Goal: Information Seeking & Learning: Learn about a topic

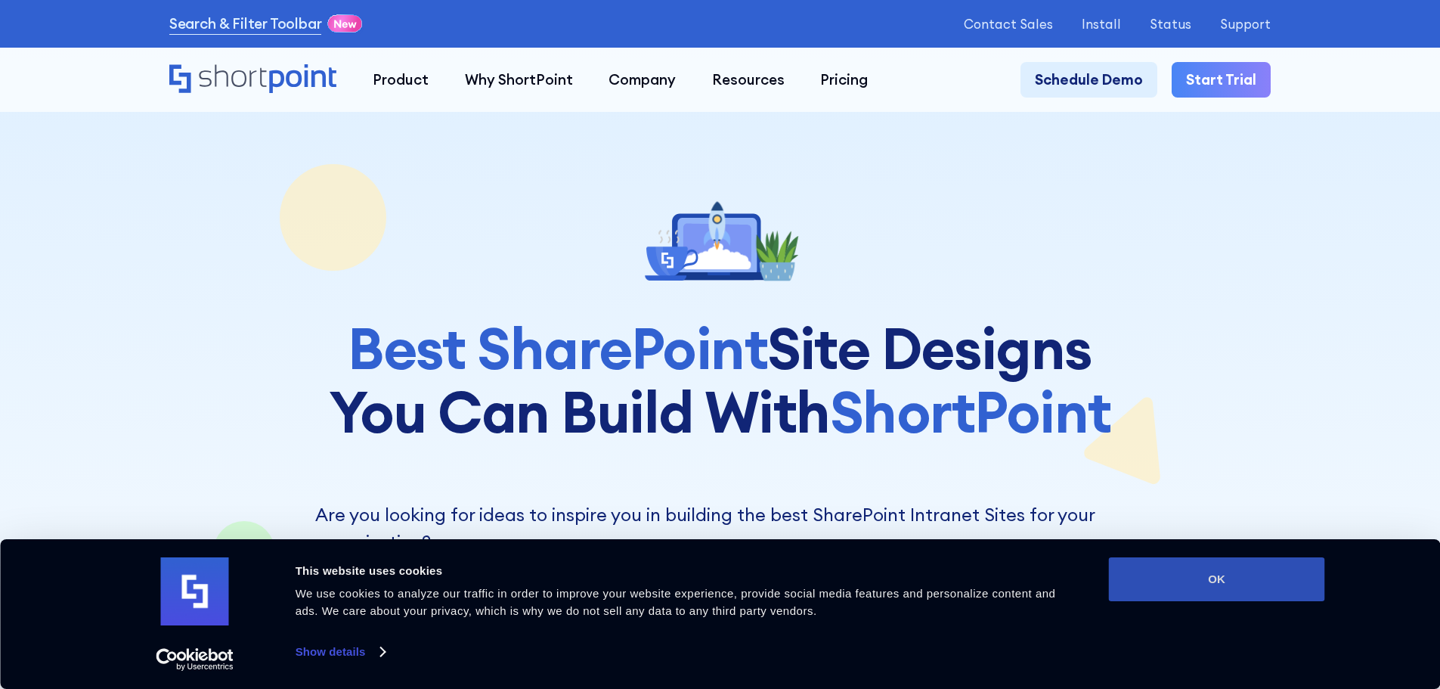
click at [1172, 565] on button "OK" at bounding box center [1217, 579] width 216 height 44
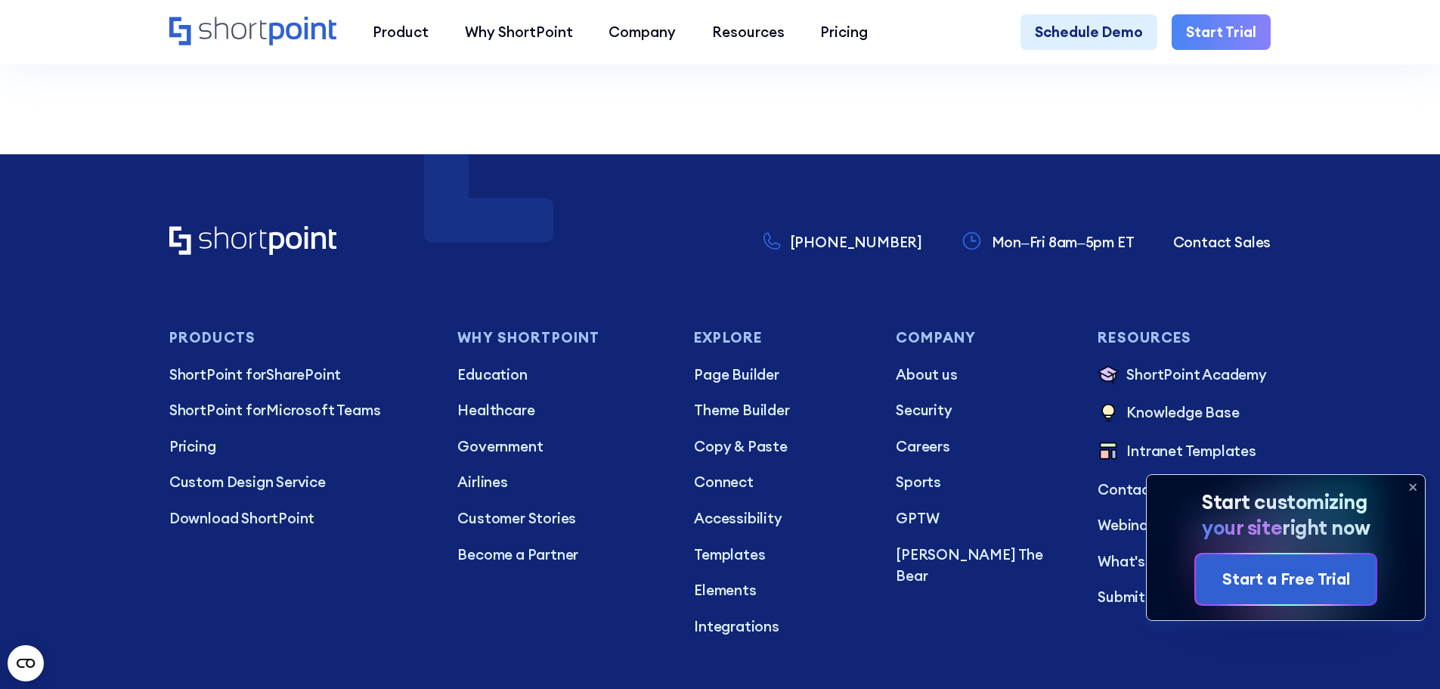
scroll to position [6577, 0]
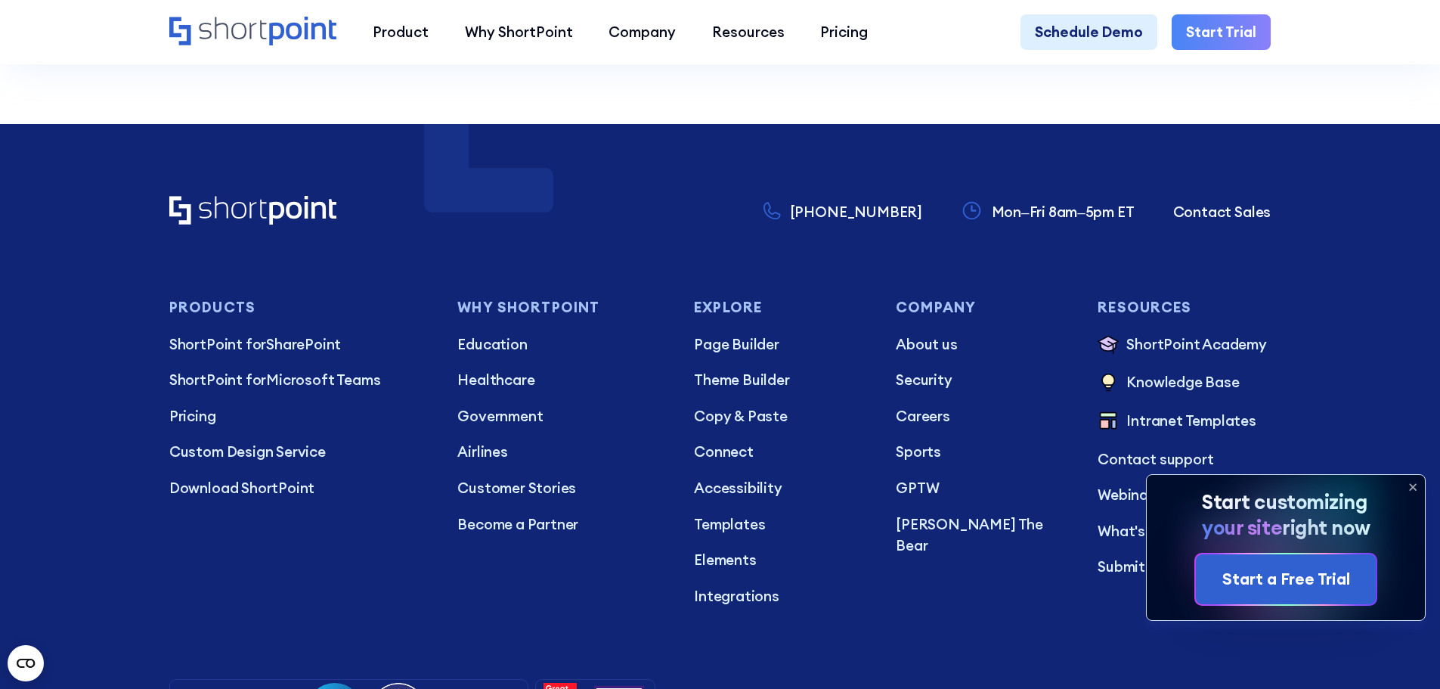
click at [1411, 481] on icon at bounding box center [1413, 487] width 24 height 24
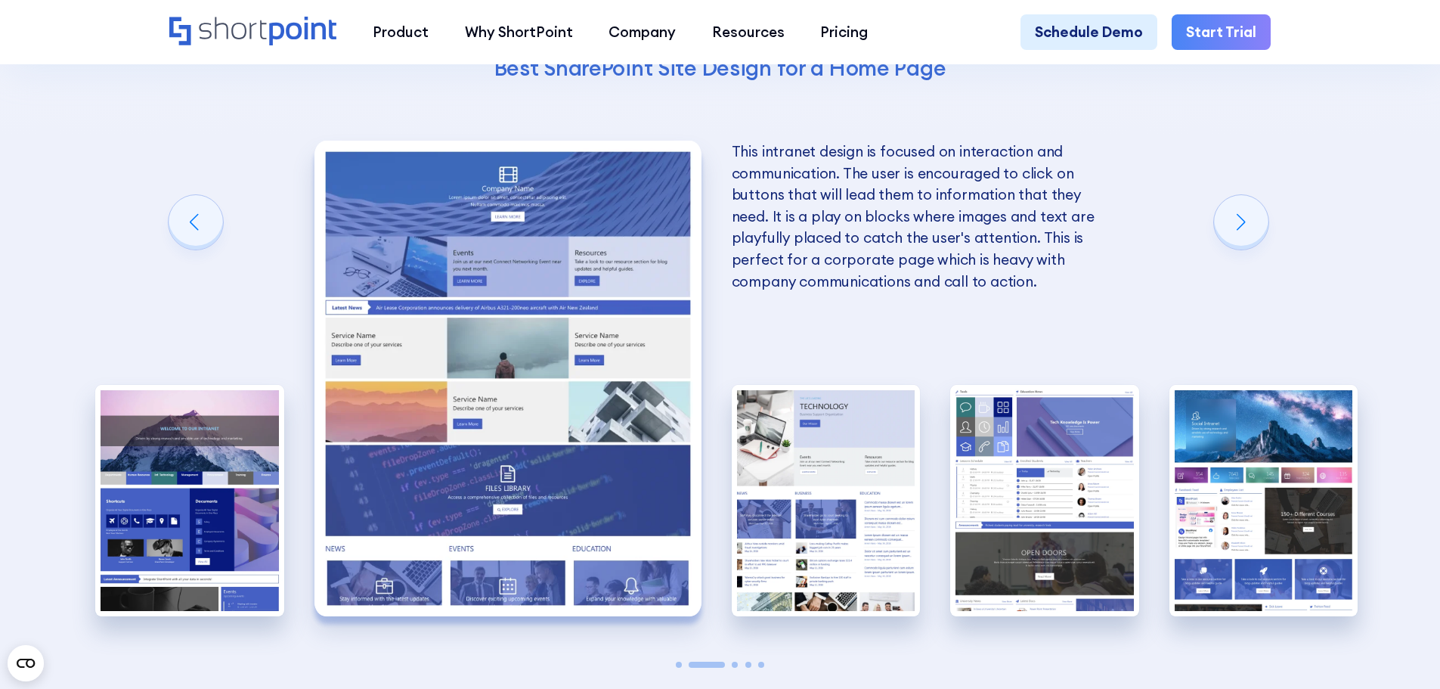
scroll to position [3499, 0]
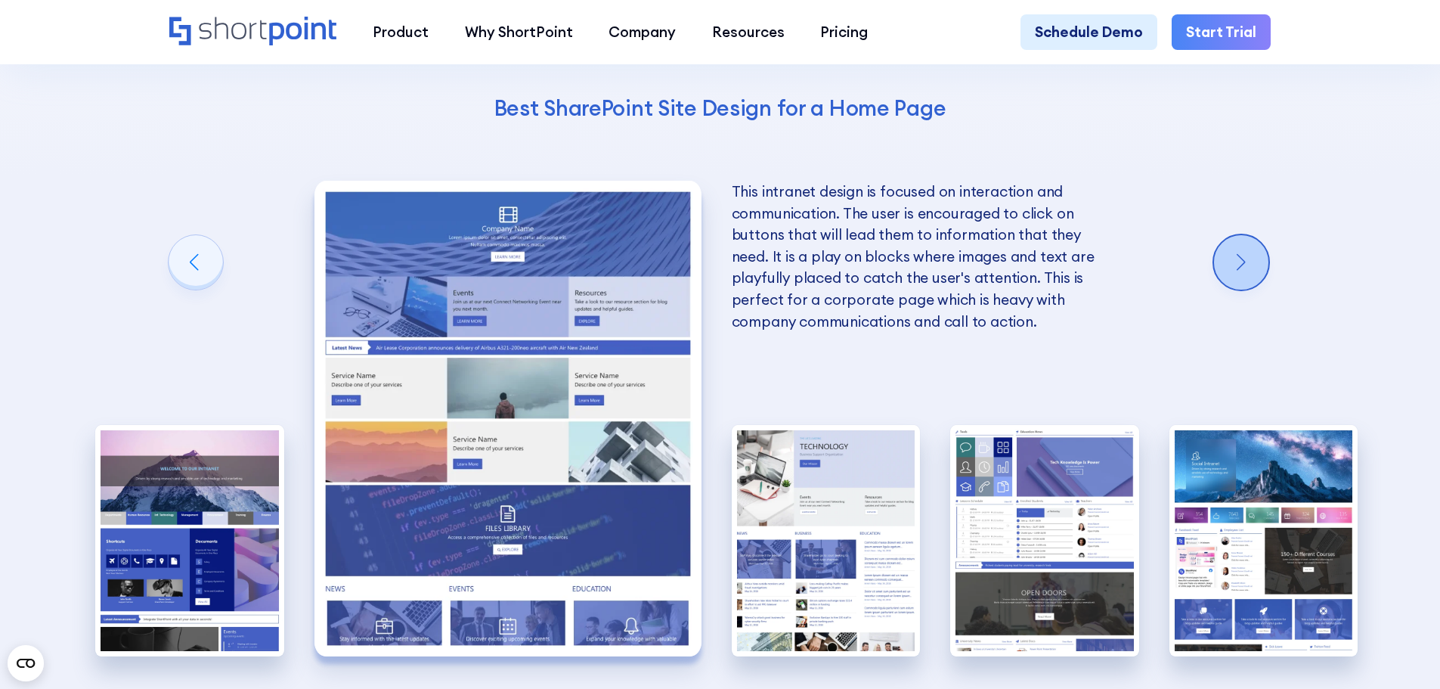
click at [1237, 259] on div "Next slide" at bounding box center [1241, 262] width 54 height 54
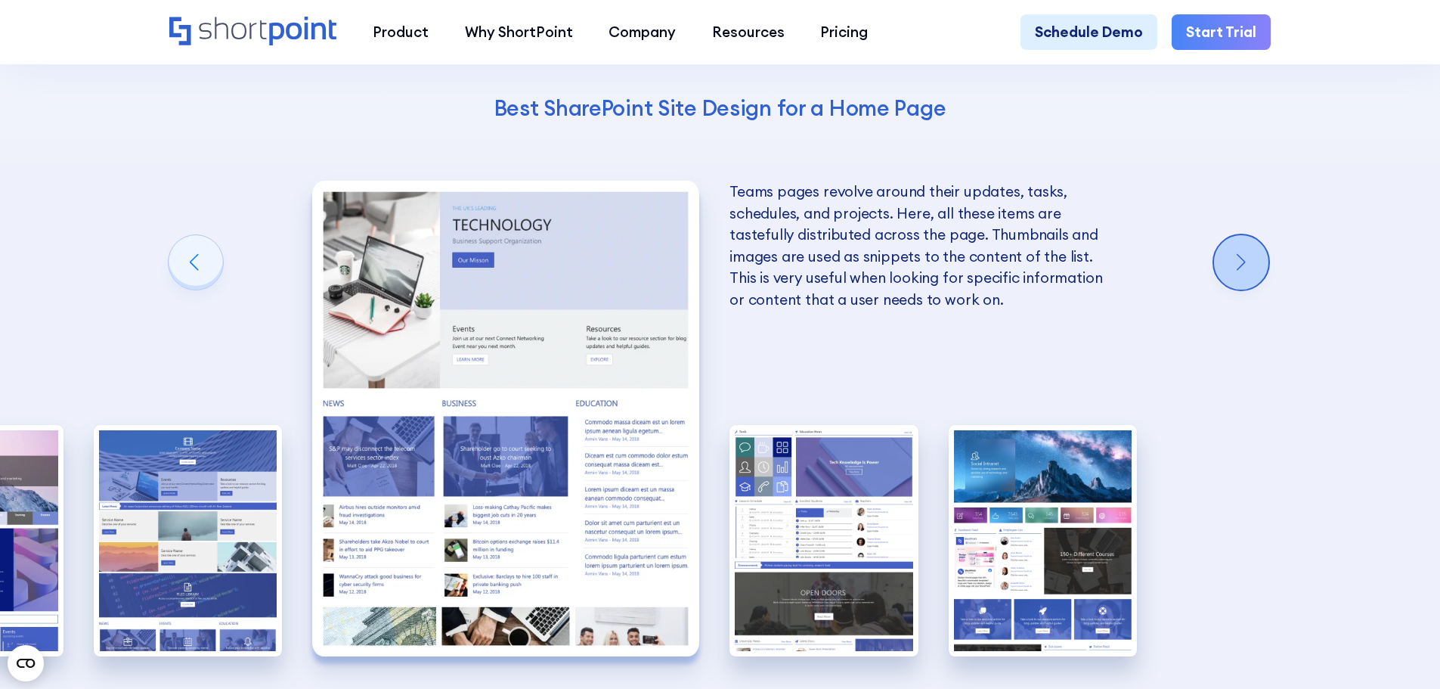
click at [1237, 259] on div "Next slide" at bounding box center [1241, 262] width 54 height 54
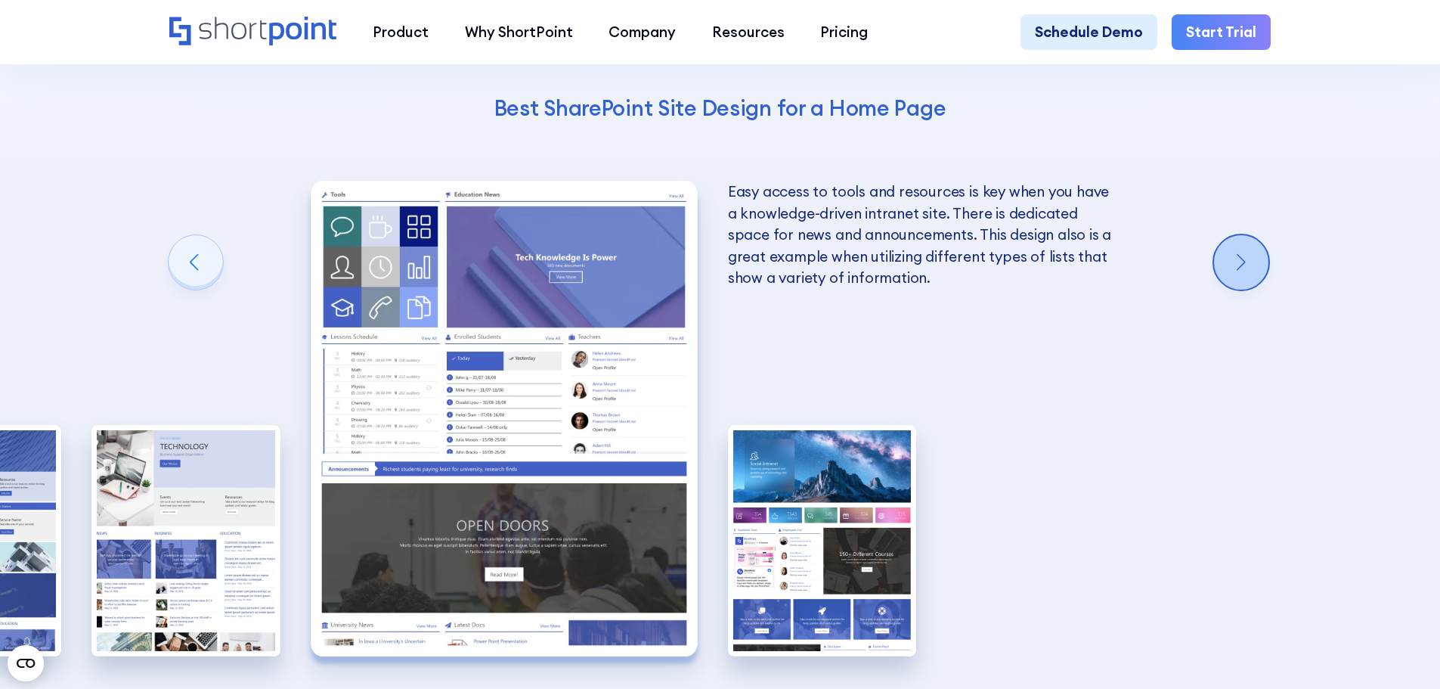
click at [1238, 247] on div "Next slide" at bounding box center [1241, 262] width 54 height 54
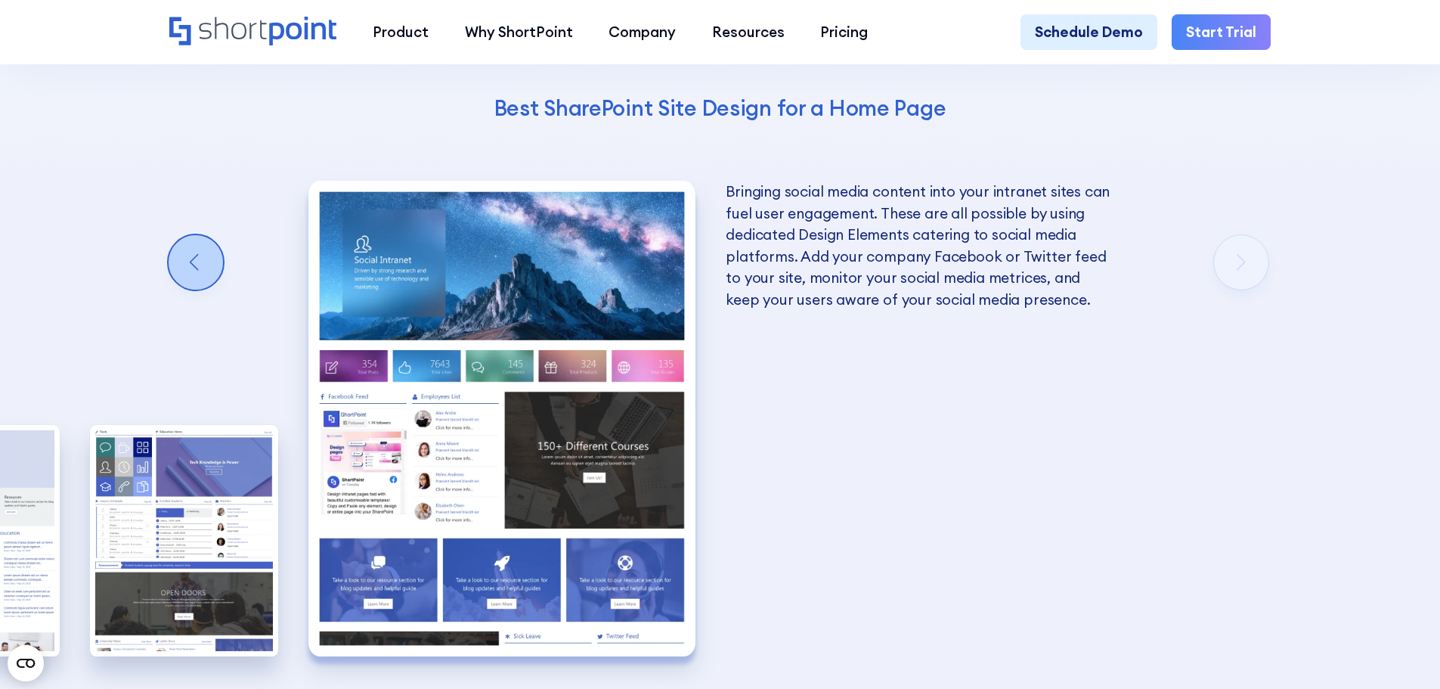
click at [190, 262] on div "Previous slide" at bounding box center [196, 262] width 54 height 54
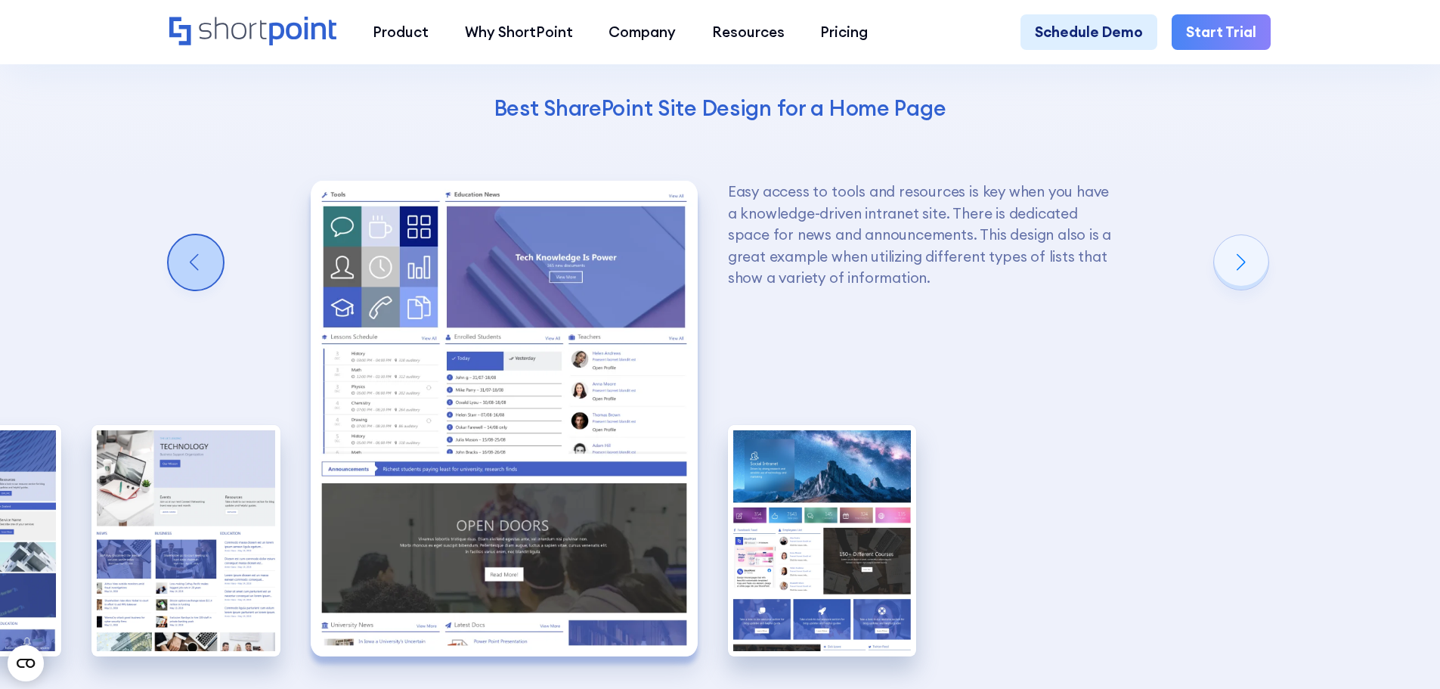
click at [190, 262] on div "Previous slide" at bounding box center [196, 262] width 54 height 54
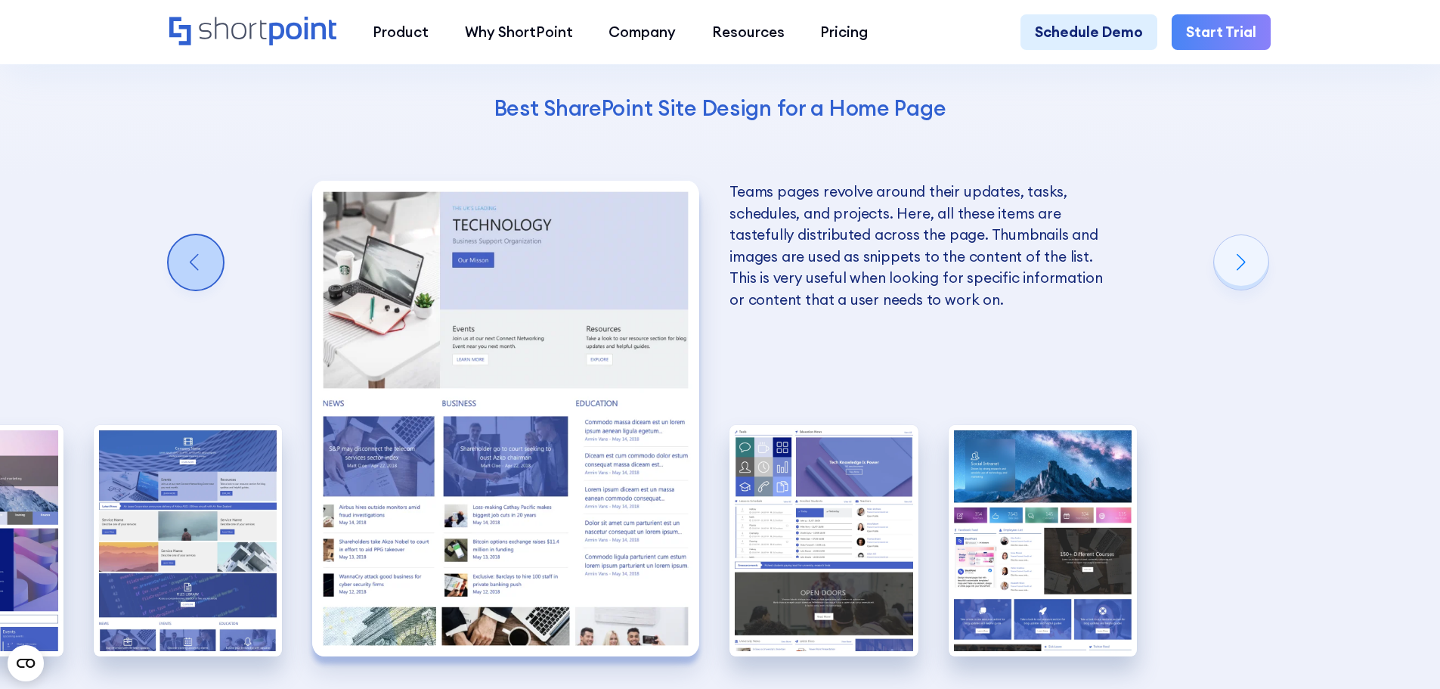
click at [190, 262] on div "Previous slide" at bounding box center [196, 262] width 54 height 54
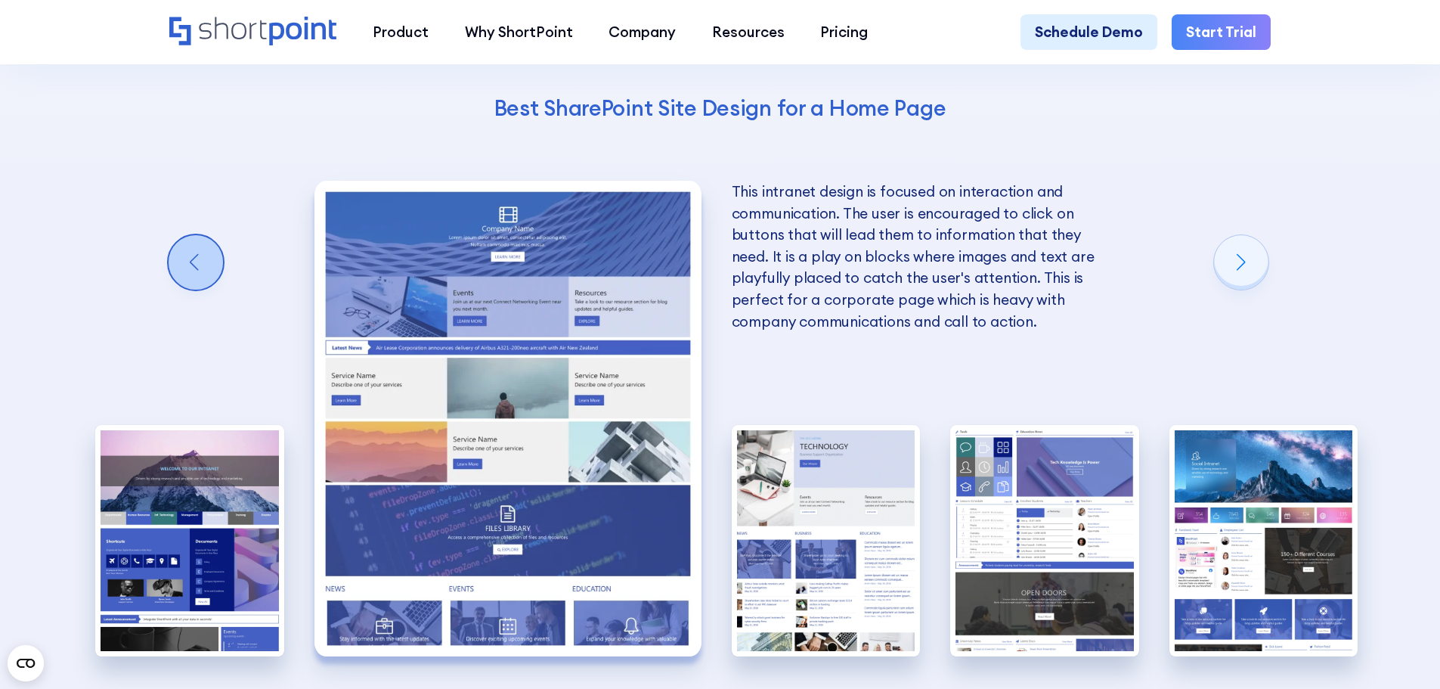
click at [190, 262] on div "Previous slide" at bounding box center [196, 262] width 54 height 54
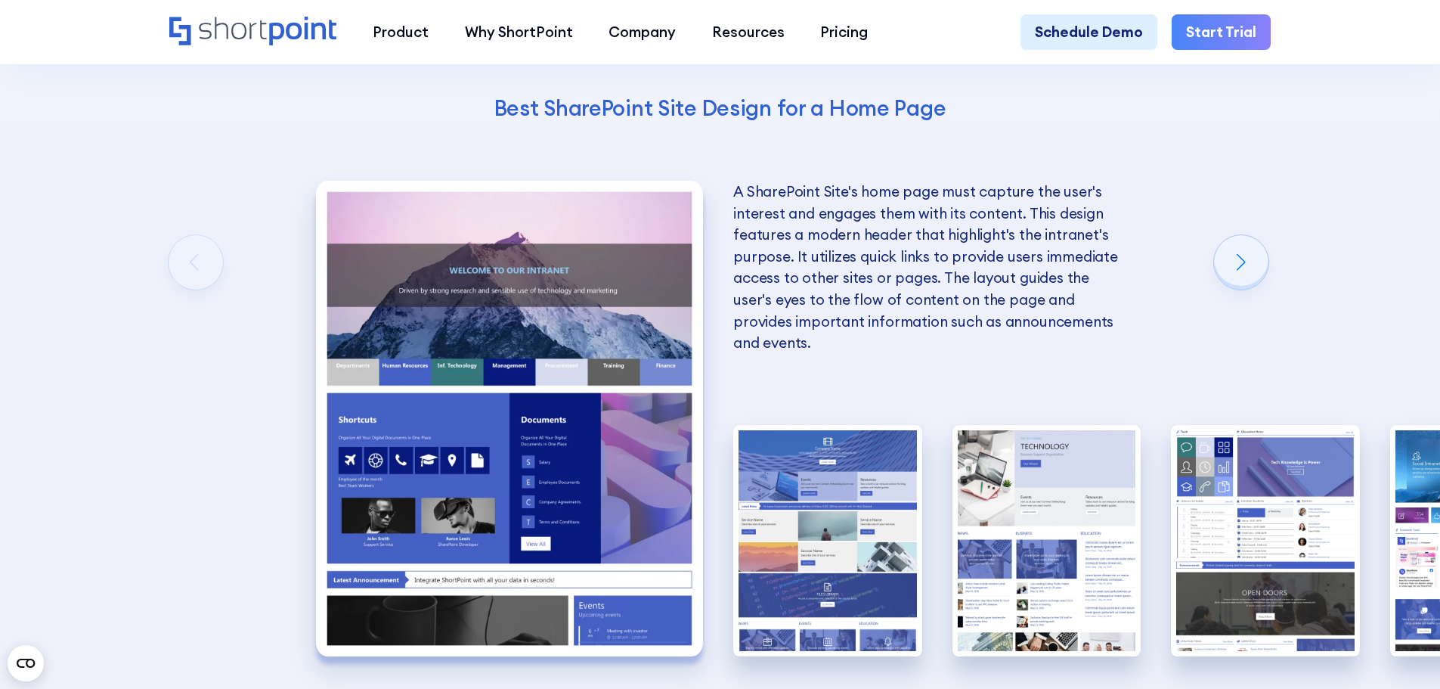
click at [190, 262] on div "The Best SharePoint Site Designs Here are some of the best SharePoint Site Desi…" at bounding box center [720, 277] width 1440 height 1203
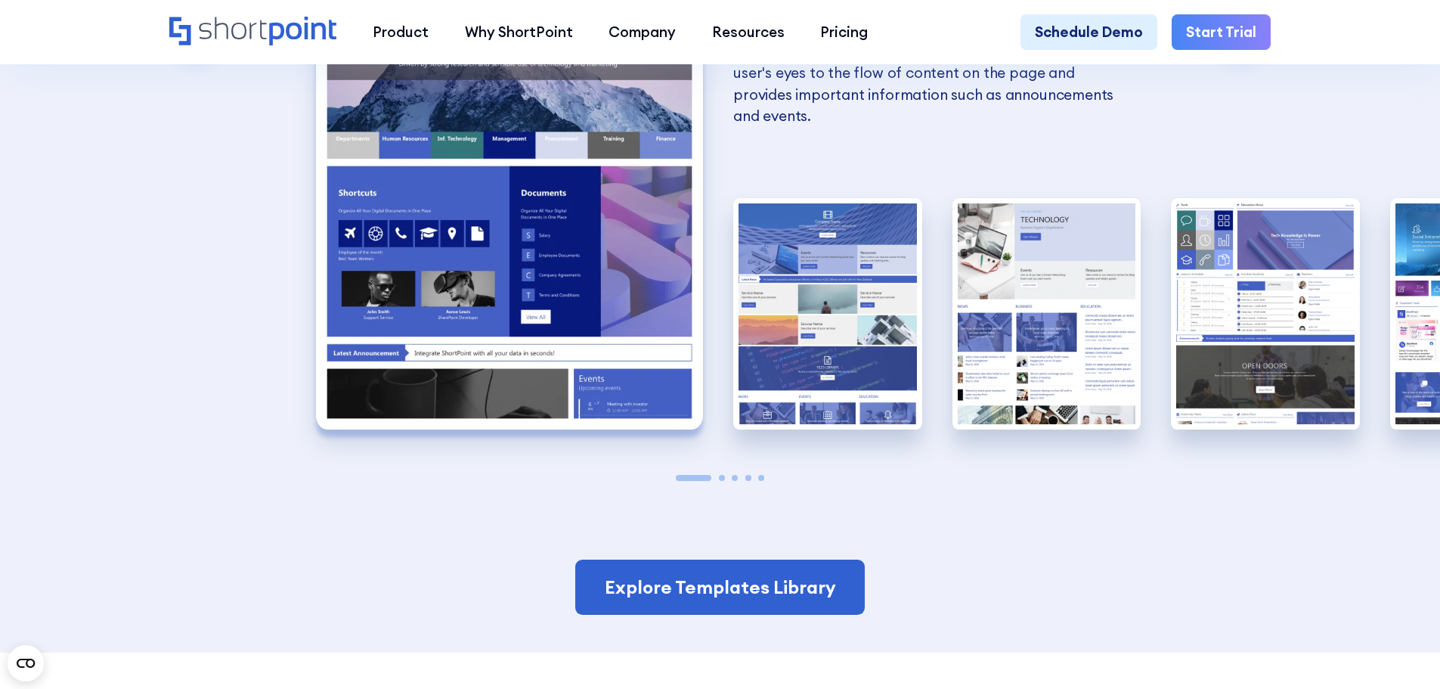
scroll to position [3575, 0]
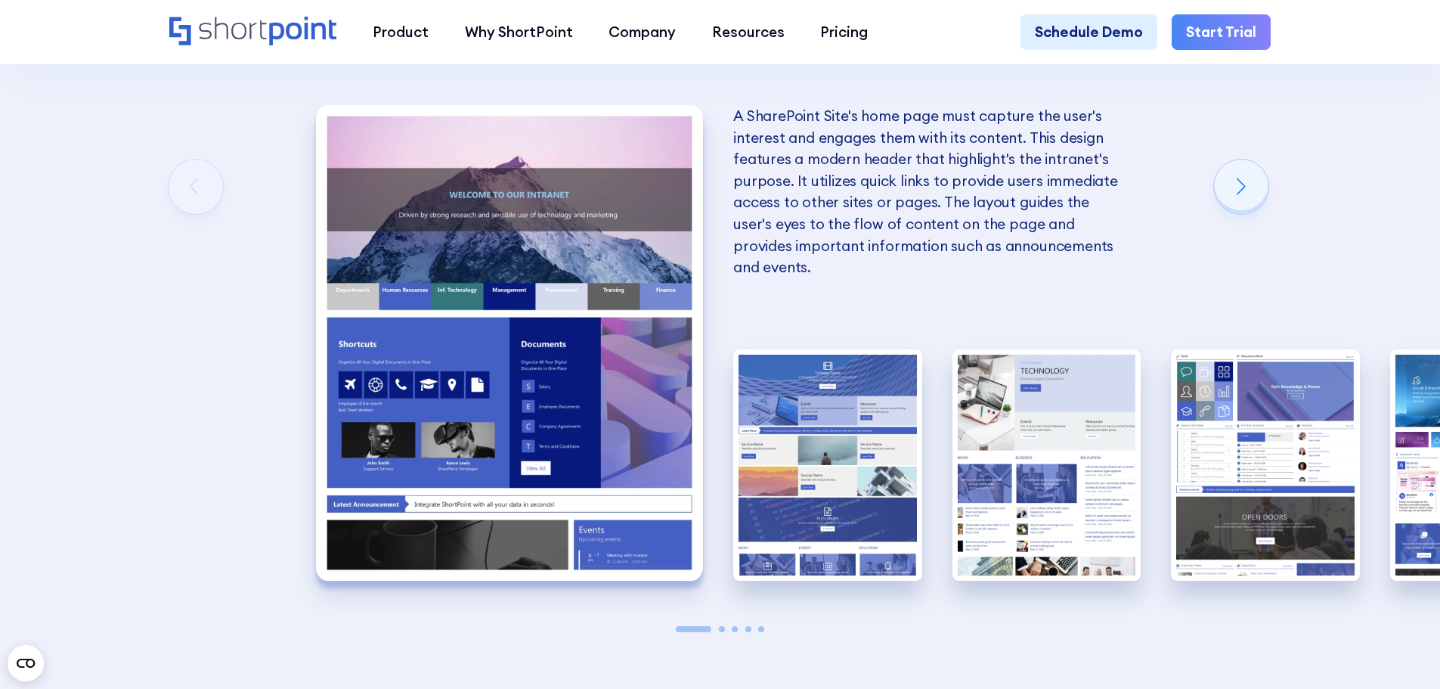
click at [461, 324] on img "1 / 5" at bounding box center [509, 343] width 387 height 476
click at [617, 429] on img "1 / 5" at bounding box center [509, 343] width 387 height 476
click at [556, 547] on img "1 / 5" at bounding box center [509, 343] width 387 height 476
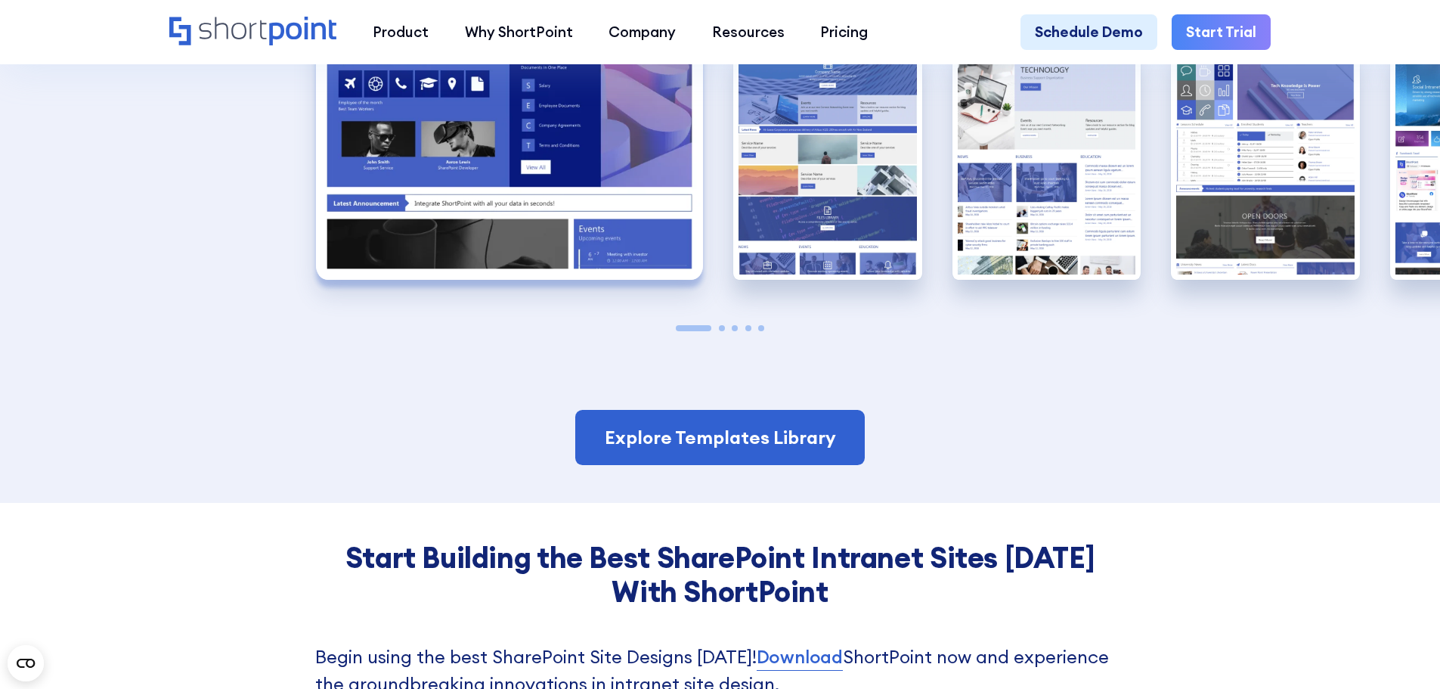
scroll to position [3877, 0]
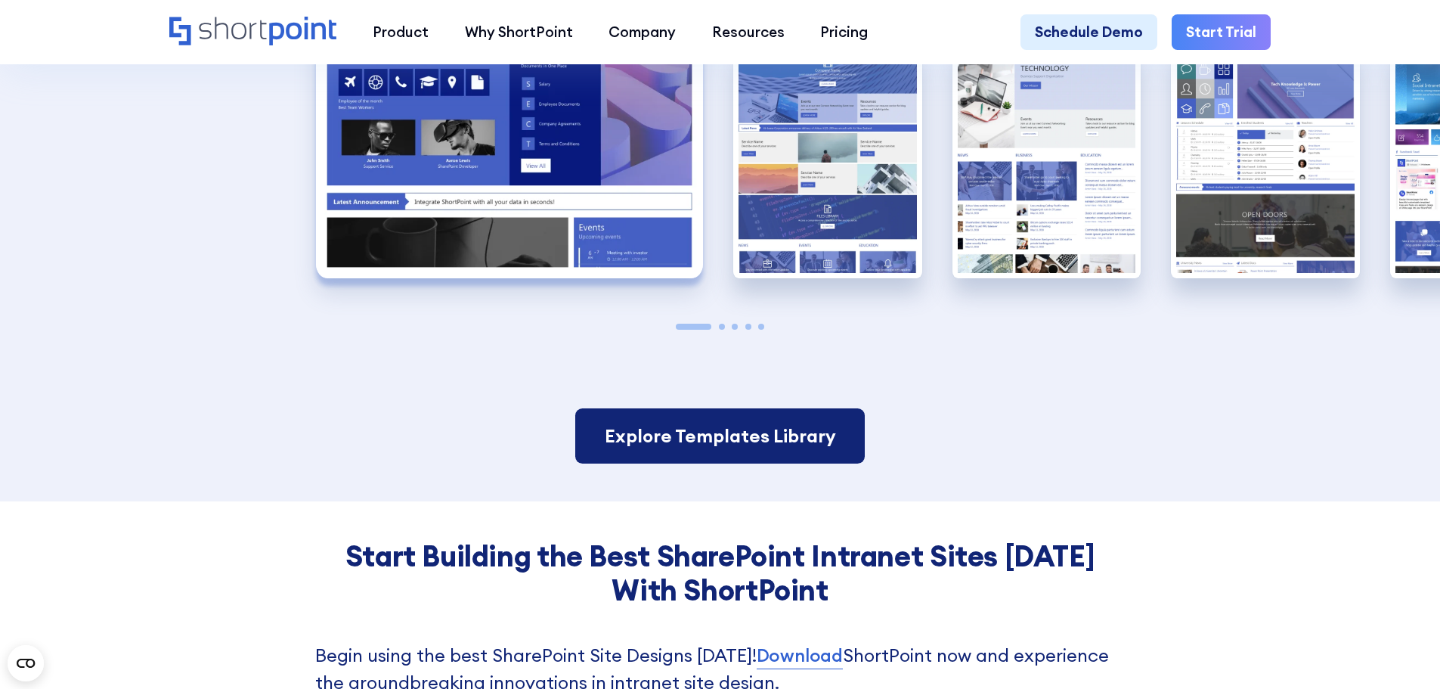
click at [666, 440] on link "Explore Templates Library" at bounding box center [719, 436] width 289 height 56
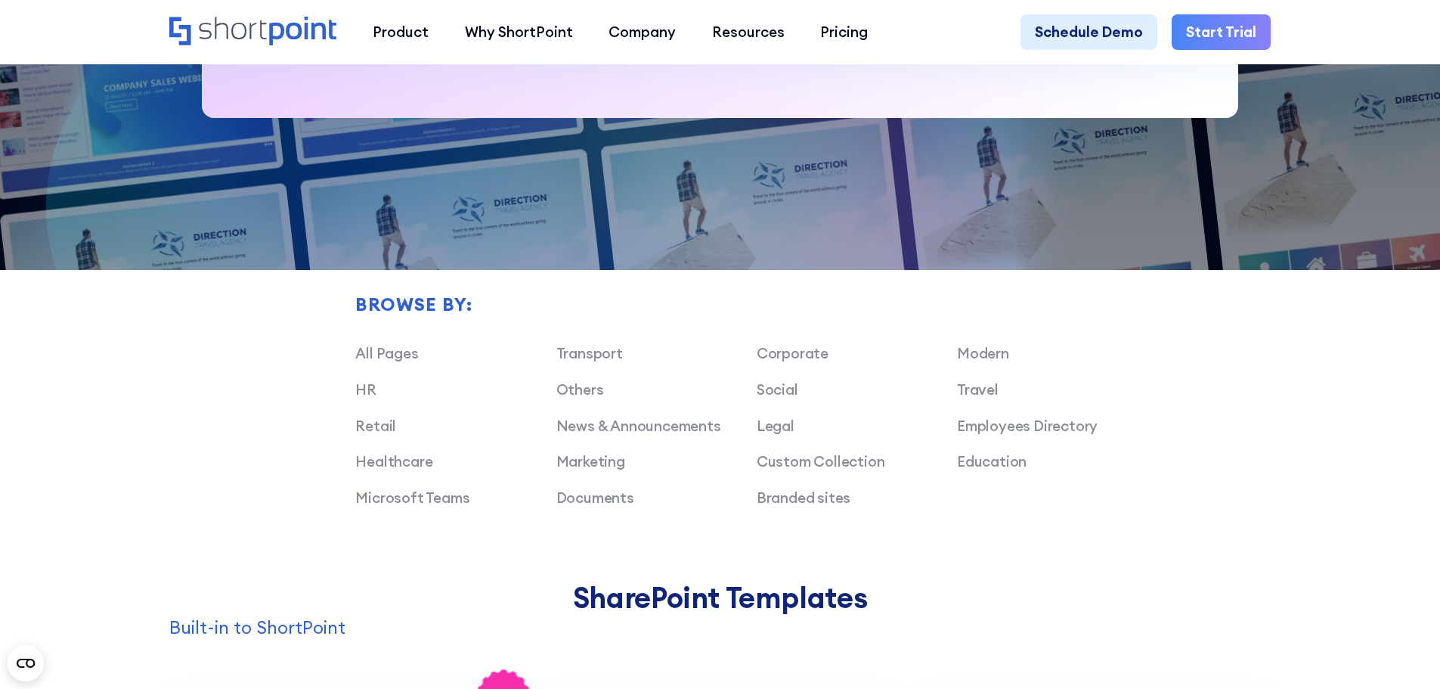
scroll to position [1058, 0]
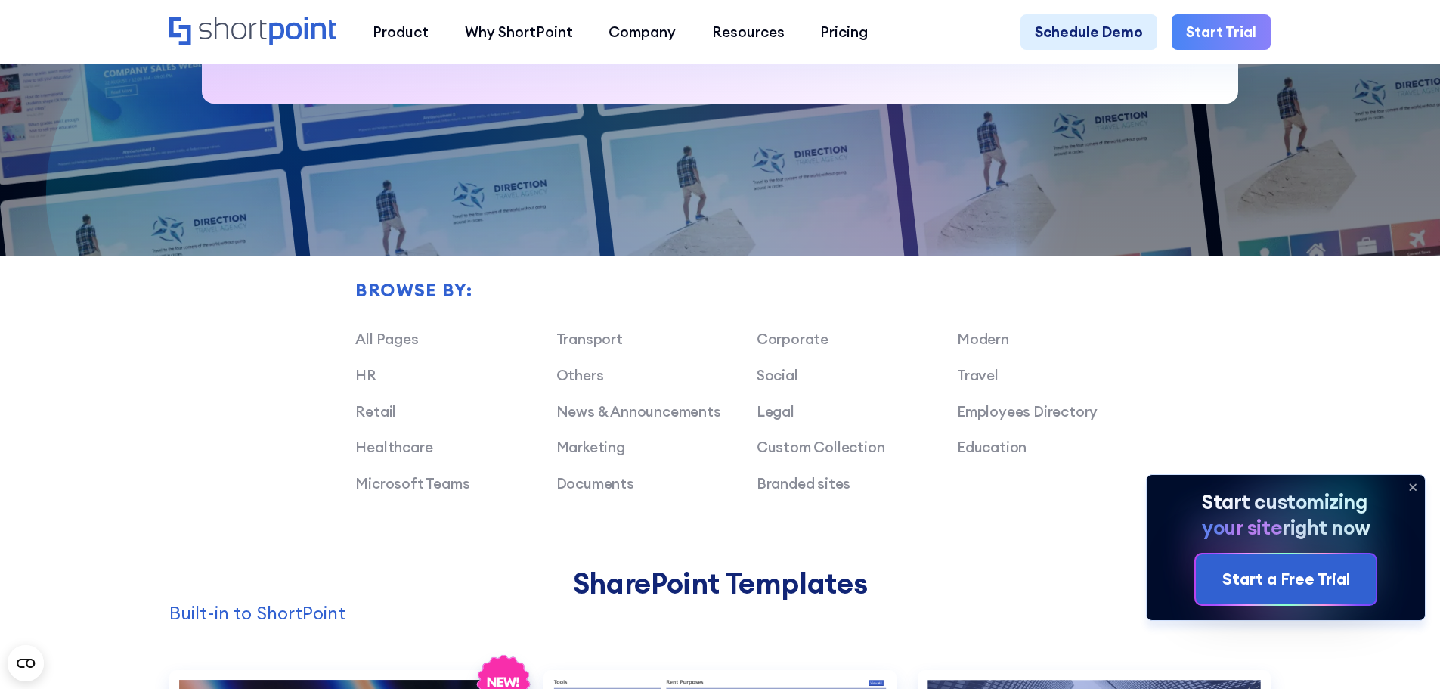
click at [1413, 485] on icon at bounding box center [1413, 487] width 24 height 24
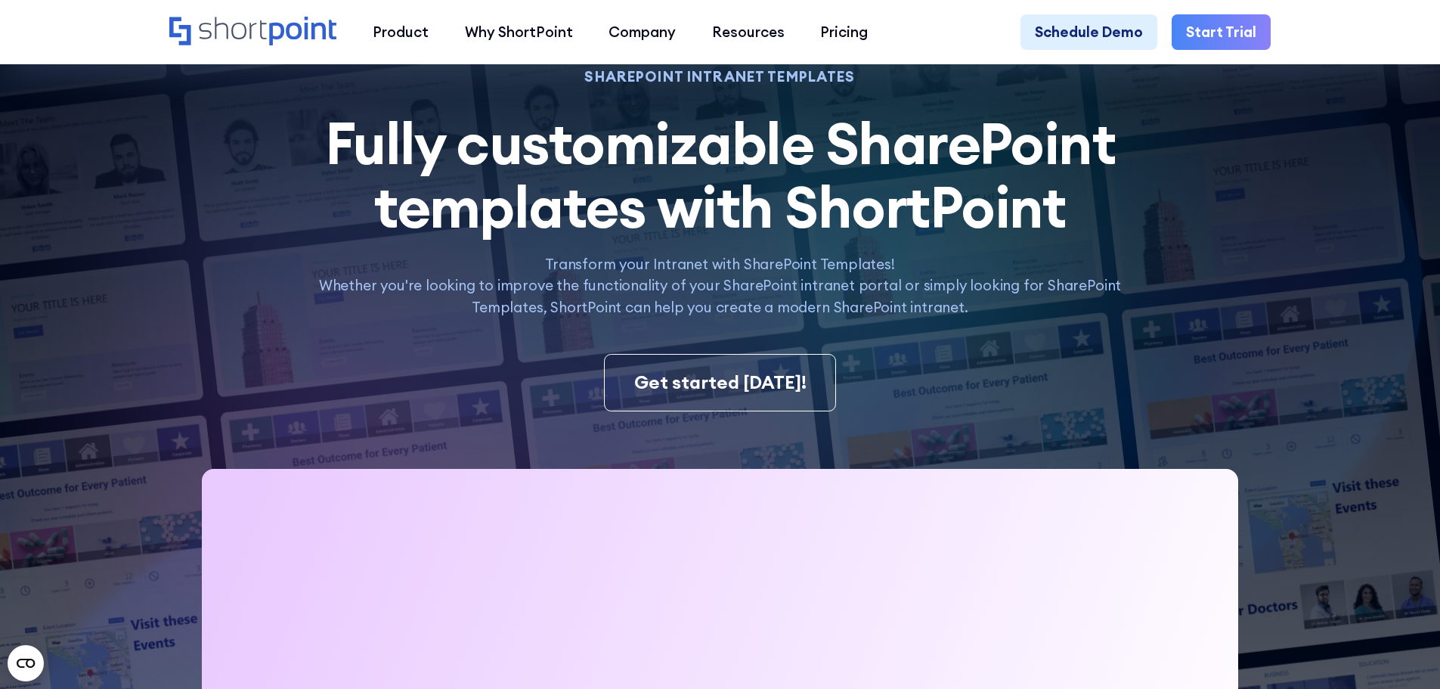
scroll to position [0, 0]
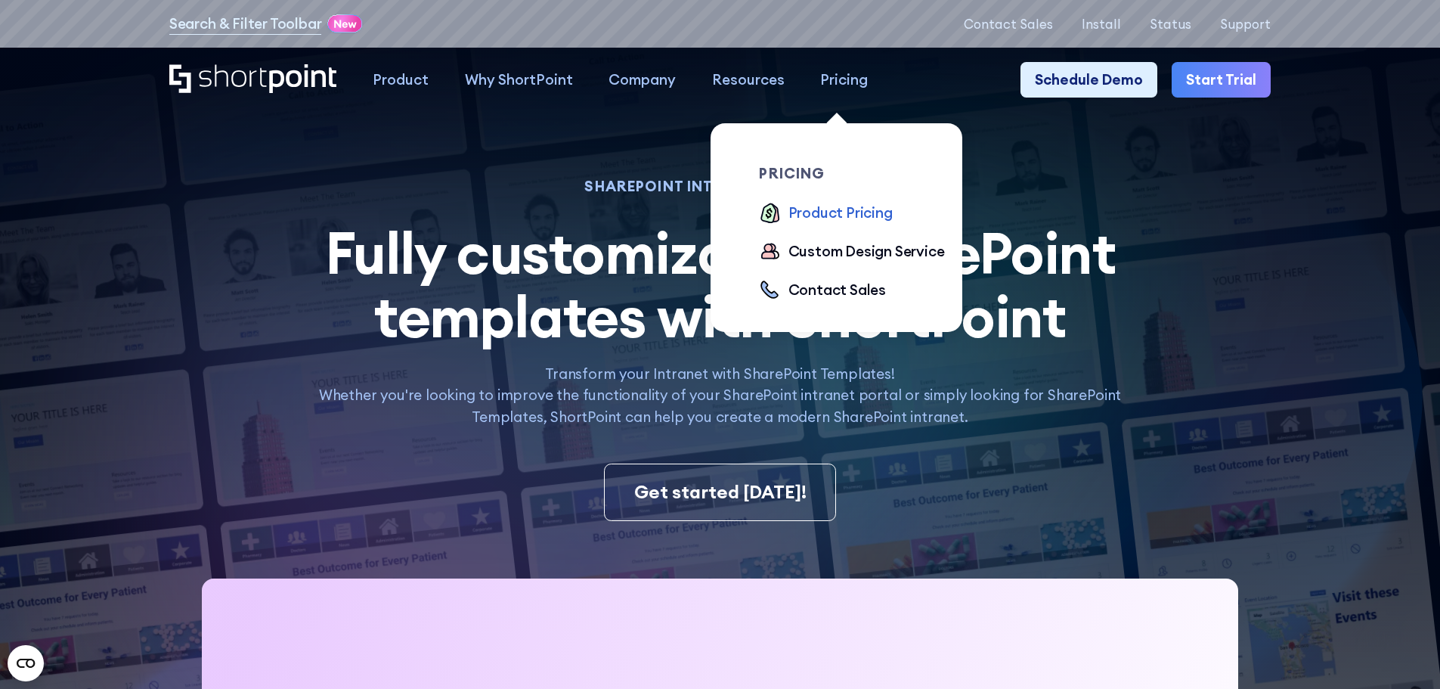
click at [821, 211] on div "Product Pricing" at bounding box center [840, 213] width 104 height 22
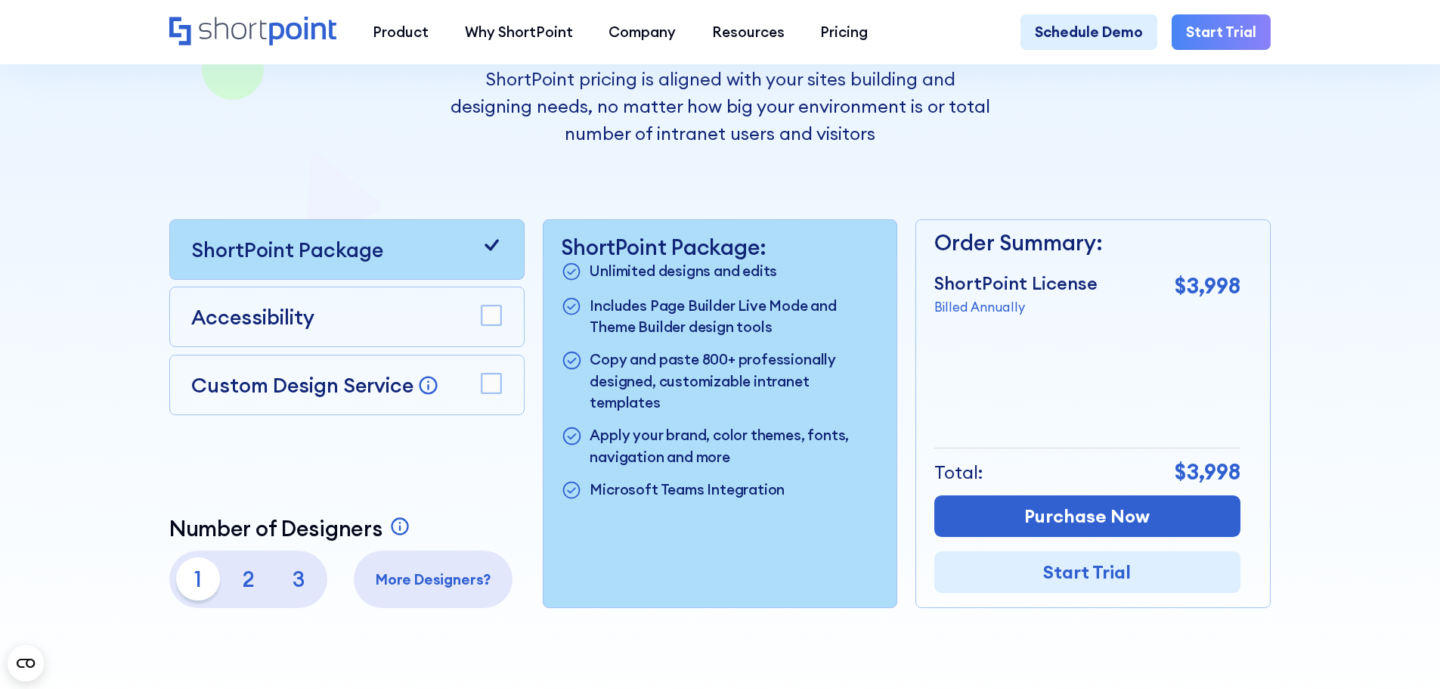
scroll to position [378, 0]
